Goal: Information Seeking & Learning: Learn about a topic

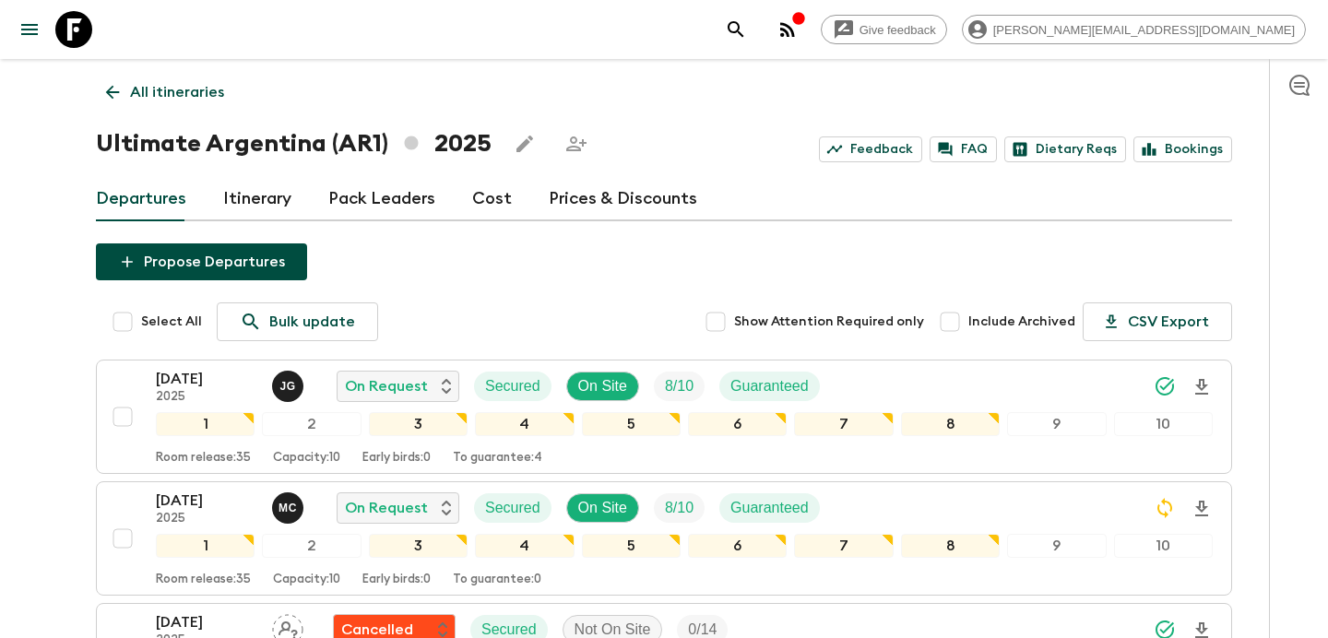
click at [799, 20] on icon "button" at bounding box center [788, 29] width 22 height 22
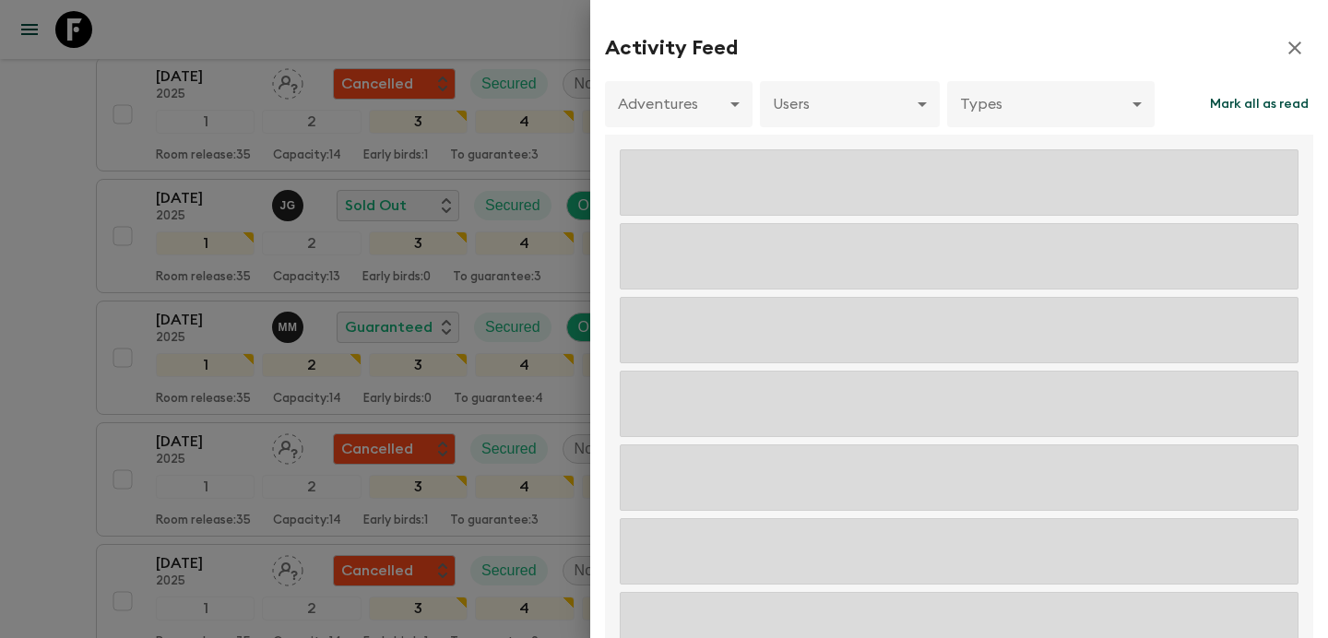
scroll to position [790, 0]
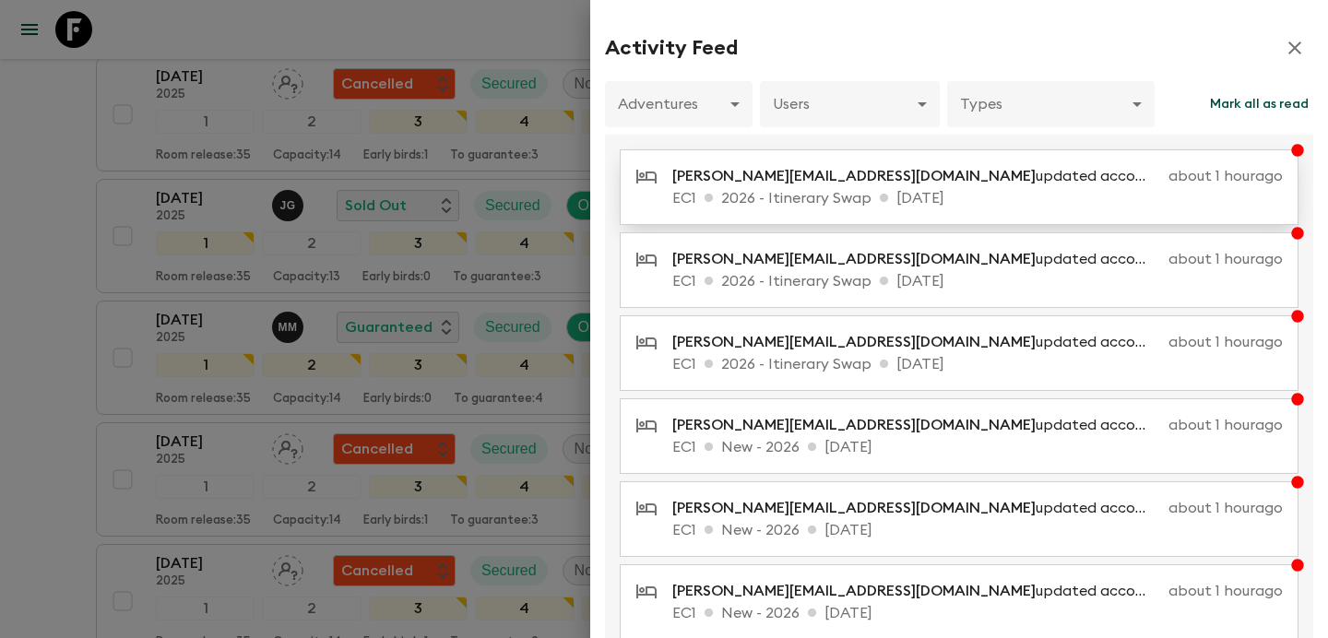
click at [910, 208] on p "EC1 2026 - Itinerary Swap [DATE]" at bounding box center [978, 198] width 611 height 22
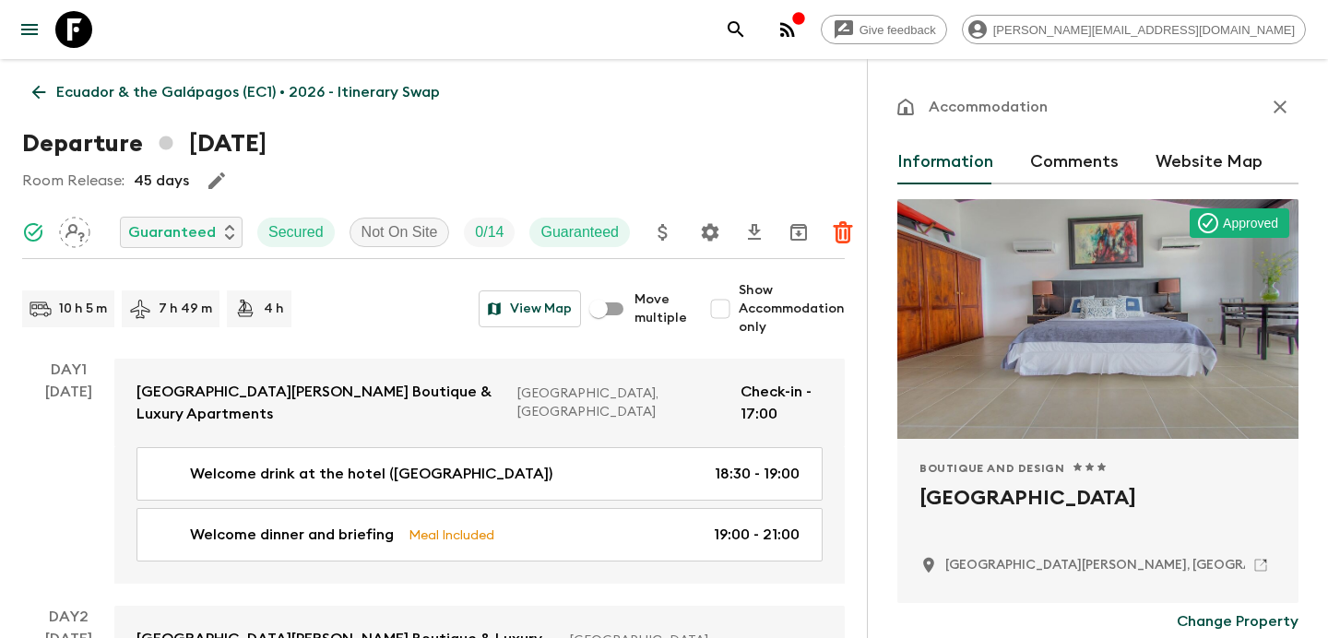
click at [1292, 107] on button "button" at bounding box center [1280, 107] width 37 height 37
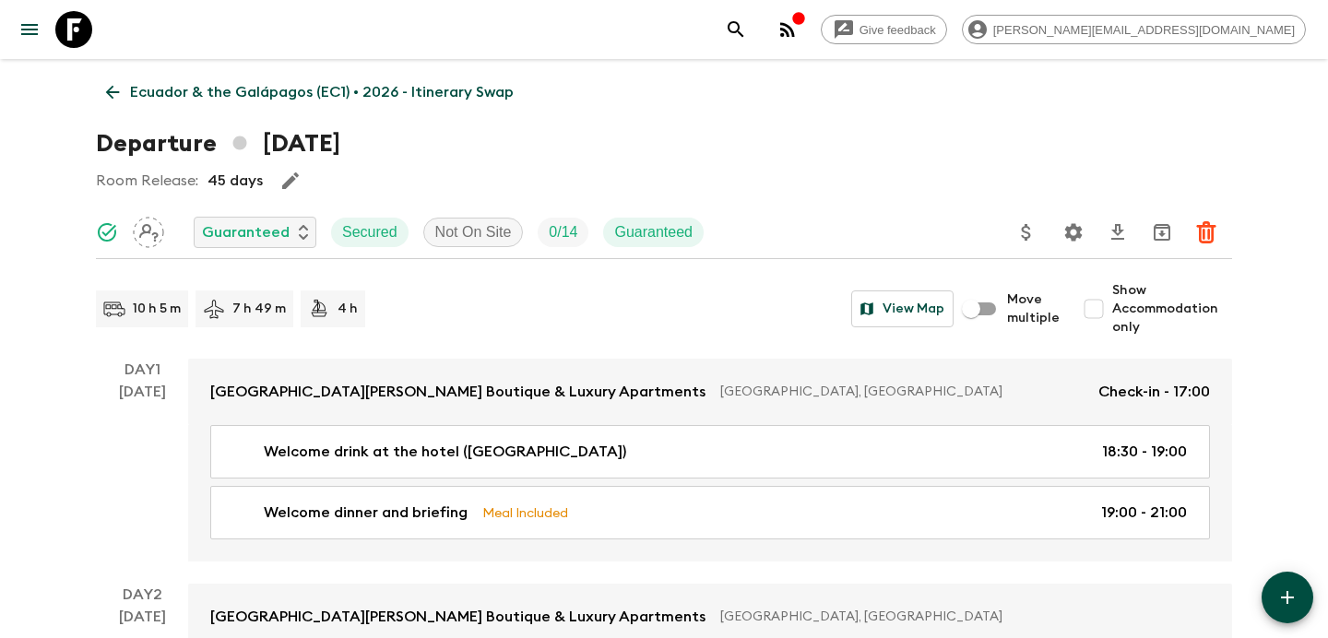
click at [225, 85] on p "Ecuador & the Galápagos (EC1) • 2026 - Itinerary Swap" at bounding box center [322, 92] width 384 height 22
